Goal: Transaction & Acquisition: Purchase product/service

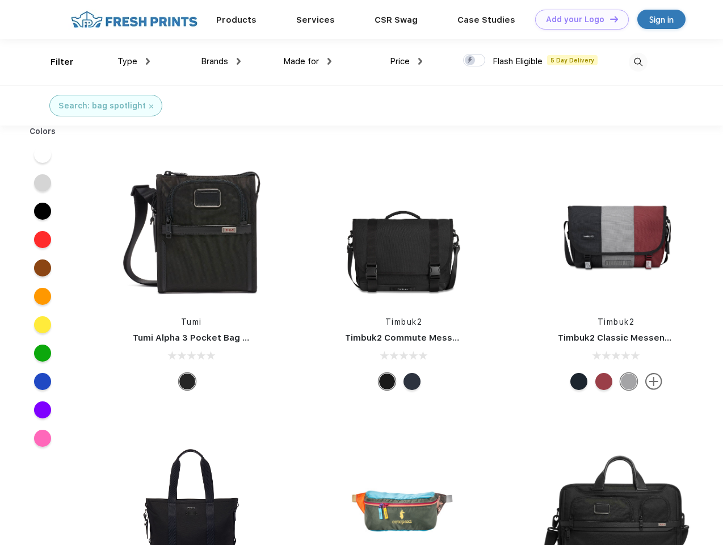
click at [578, 19] on link "Add your Logo Design Tool" at bounding box center [582, 20] width 94 height 20
click at [0, 0] on div "Design Tool" at bounding box center [0, 0] width 0 height 0
click at [609, 19] on link "Add your Logo Design Tool" at bounding box center [582, 20] width 94 height 20
click at [54, 62] on div "Filter" at bounding box center [61, 62] width 23 height 13
click at [134, 61] on span "Type" at bounding box center [127, 61] width 20 height 10
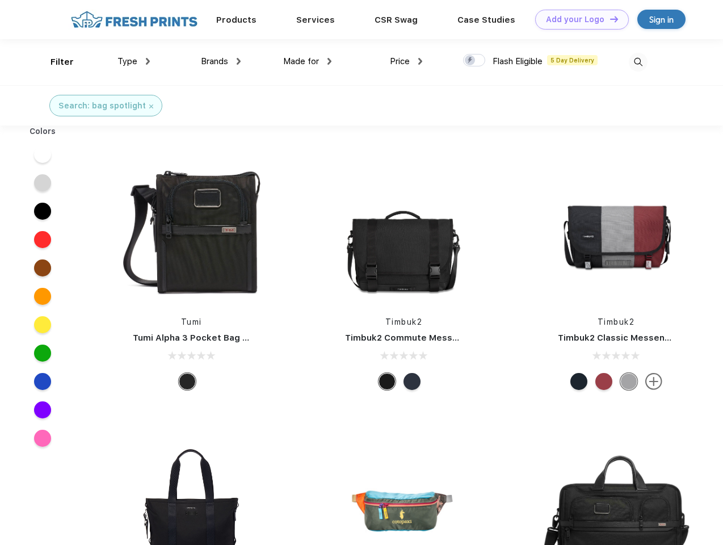
click at [221, 61] on span "Brands" at bounding box center [214, 61] width 27 height 10
click at [307, 61] on span "Made for" at bounding box center [301, 61] width 36 height 10
click at [406, 61] on span "Price" at bounding box center [400, 61] width 20 height 10
click at [474, 61] on div at bounding box center [474, 60] width 22 height 12
click at [470, 61] on input "checkbox" at bounding box center [466, 56] width 7 height 7
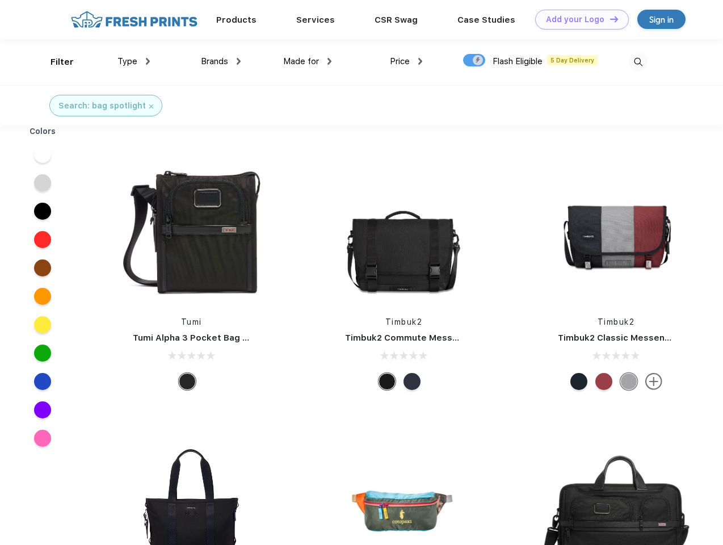
click at [638, 62] on img at bounding box center [638, 62] width 19 height 19
